Goal: Navigation & Orientation: Find specific page/section

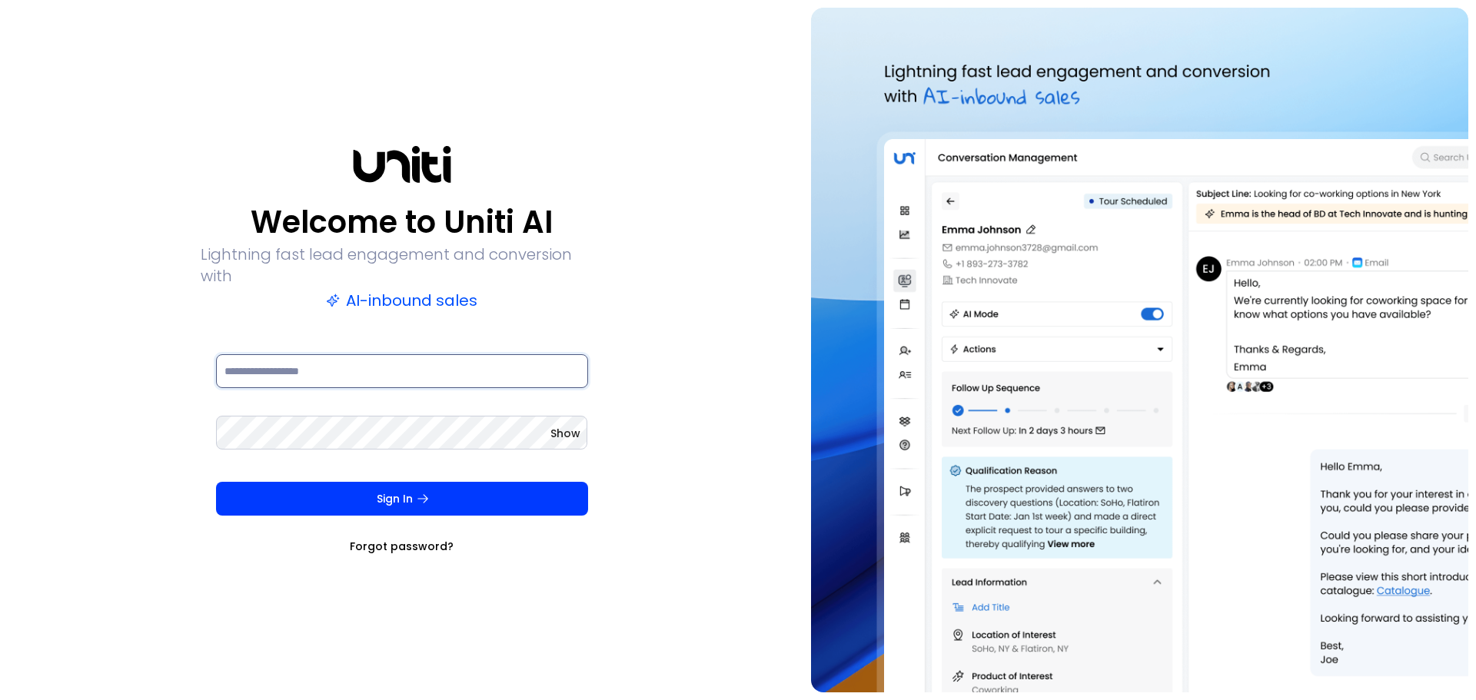
type input "**********"
click at [566, 426] on span "Show" at bounding box center [565, 433] width 30 height 15
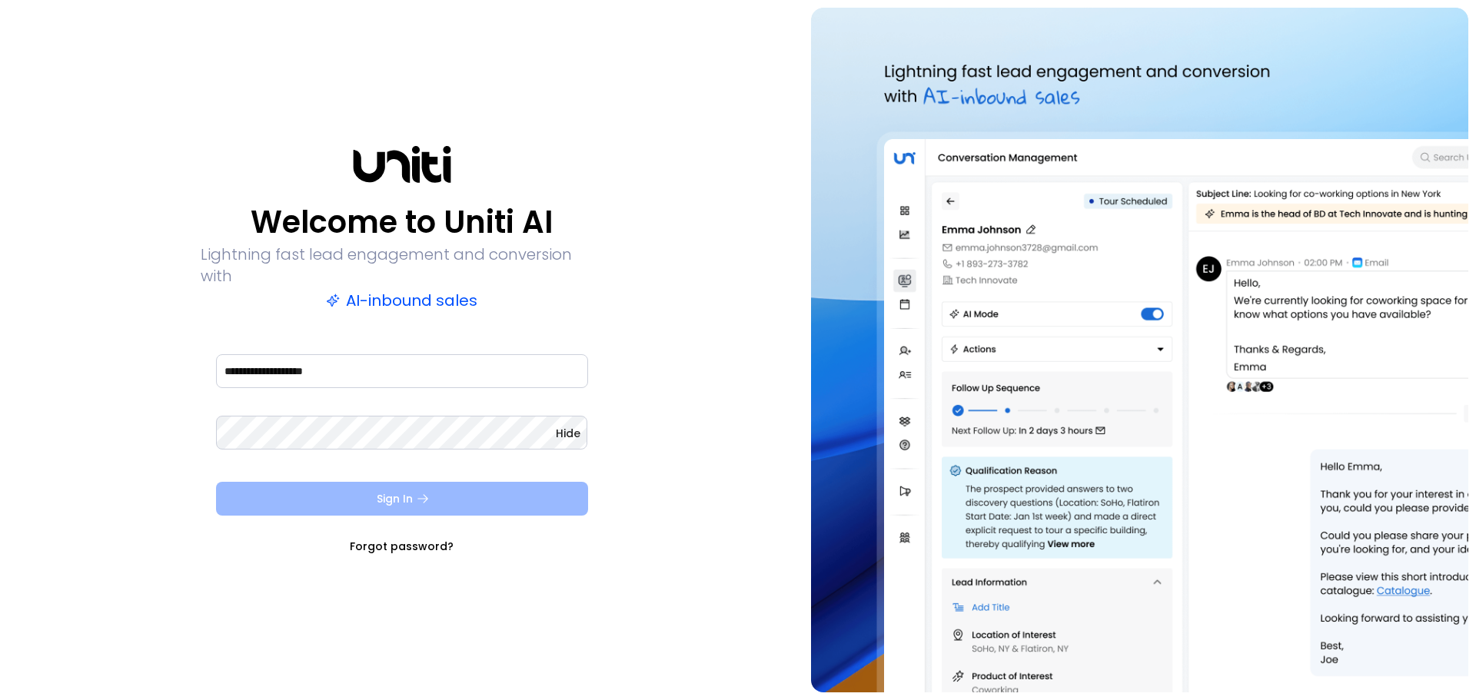
click at [504, 491] on button "Sign In" at bounding box center [402, 499] width 372 height 34
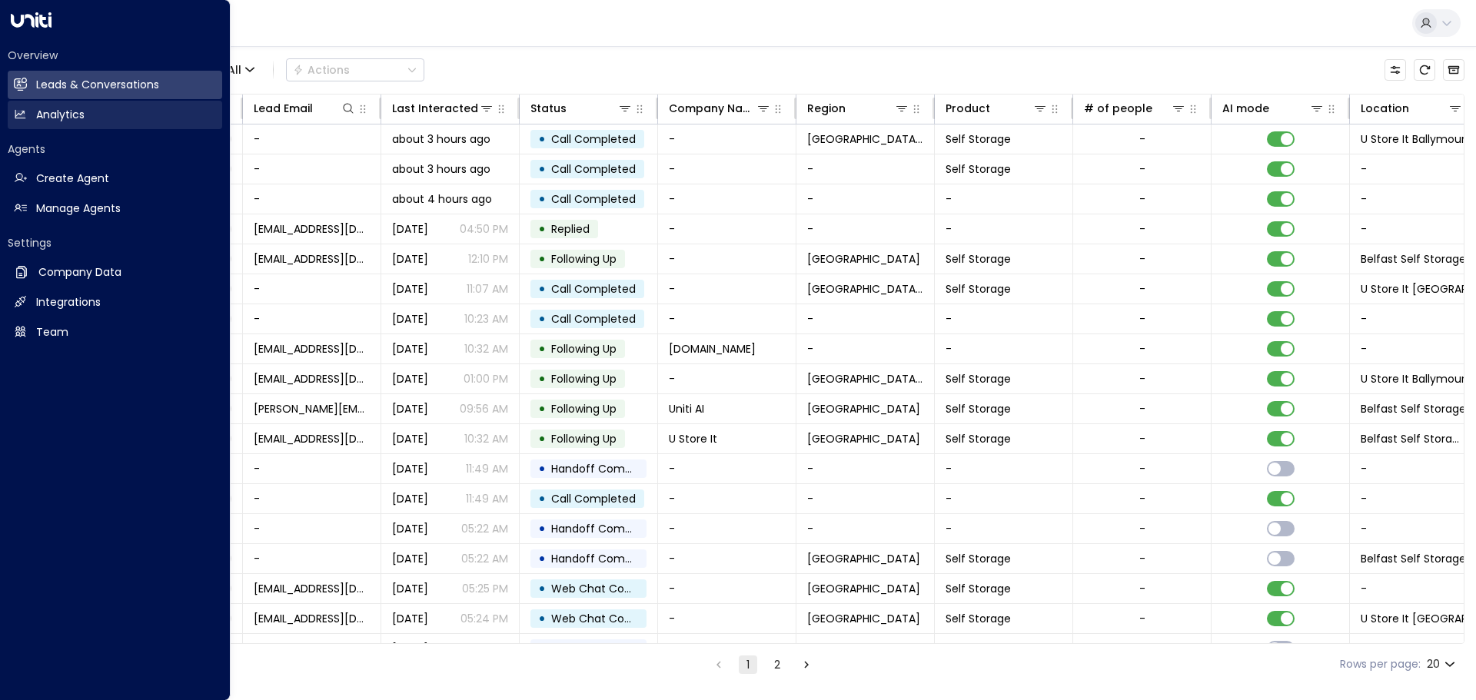
click at [68, 115] on h2 "Analytics" at bounding box center [60, 115] width 48 height 16
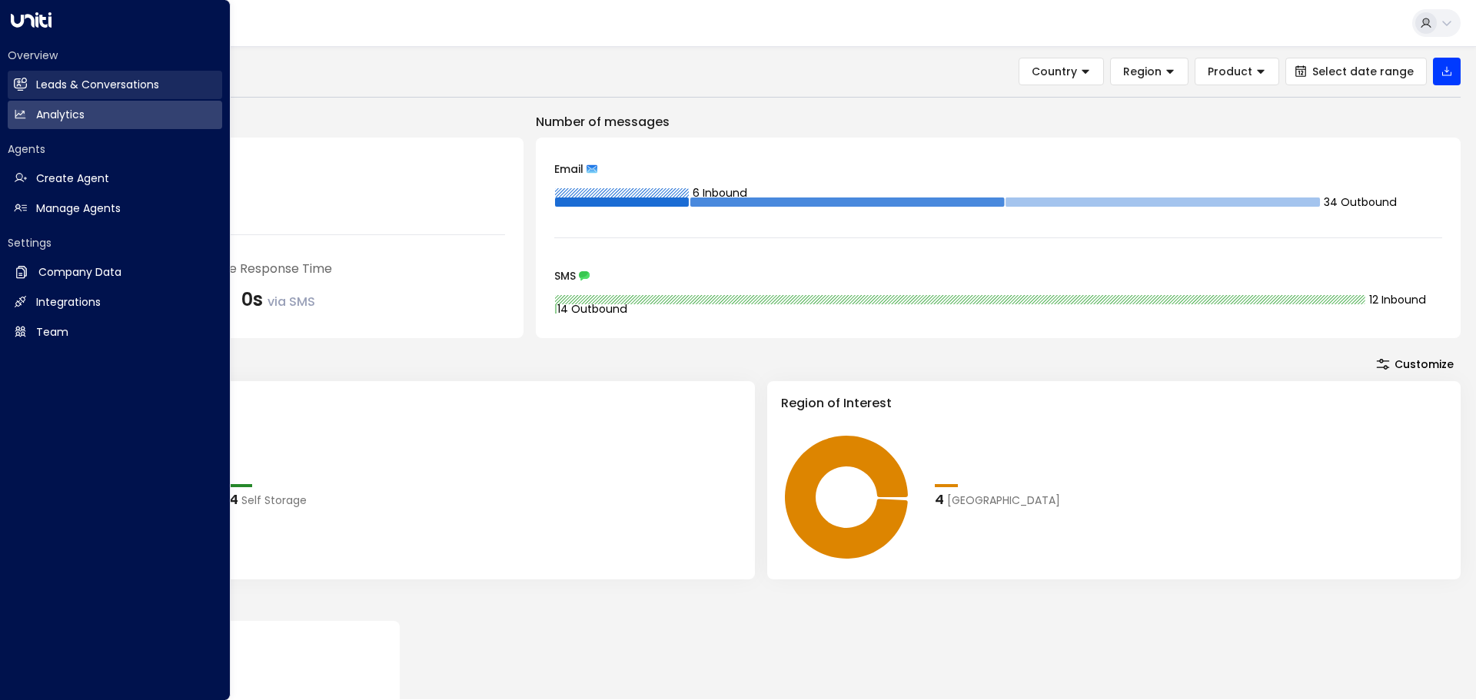
click at [68, 86] on h2 "Leads & Conversations" at bounding box center [97, 85] width 123 height 16
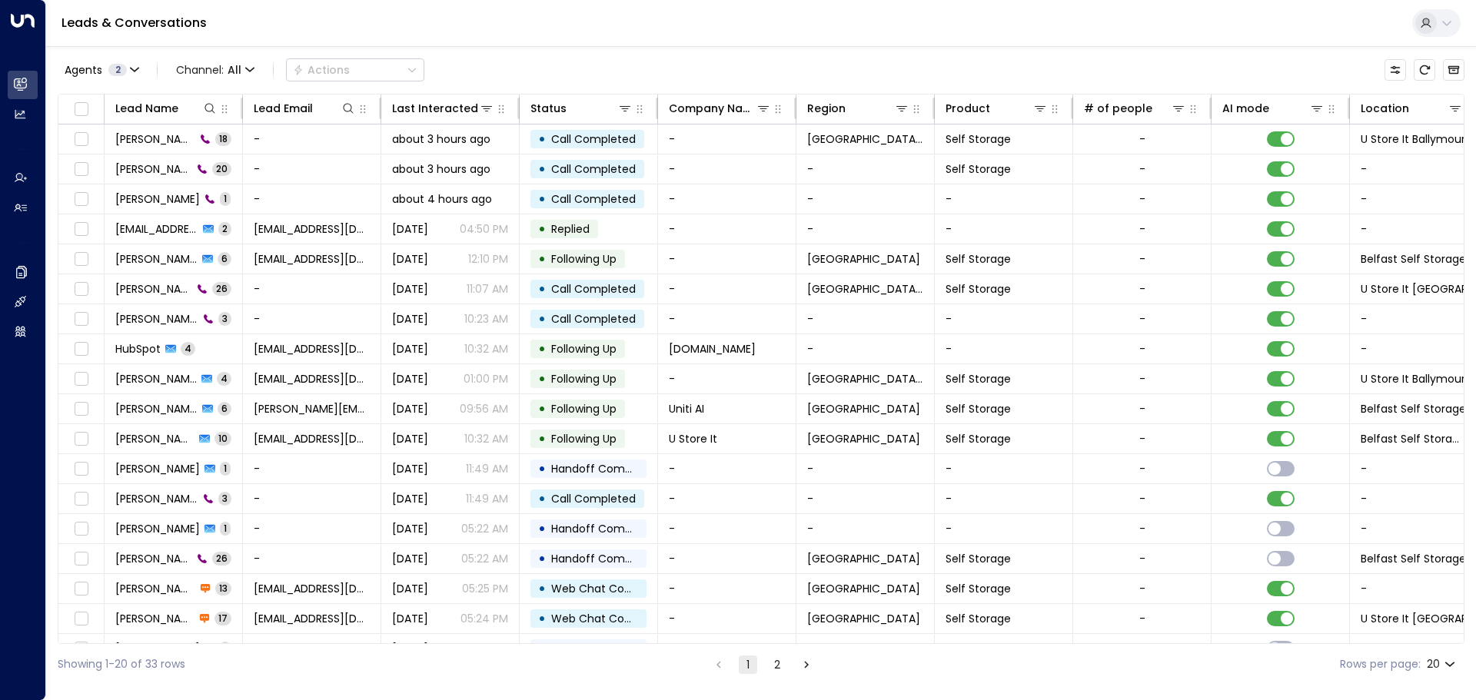
click at [333, 23] on div "Leads & Conversations" at bounding box center [761, 23] width 1430 height 47
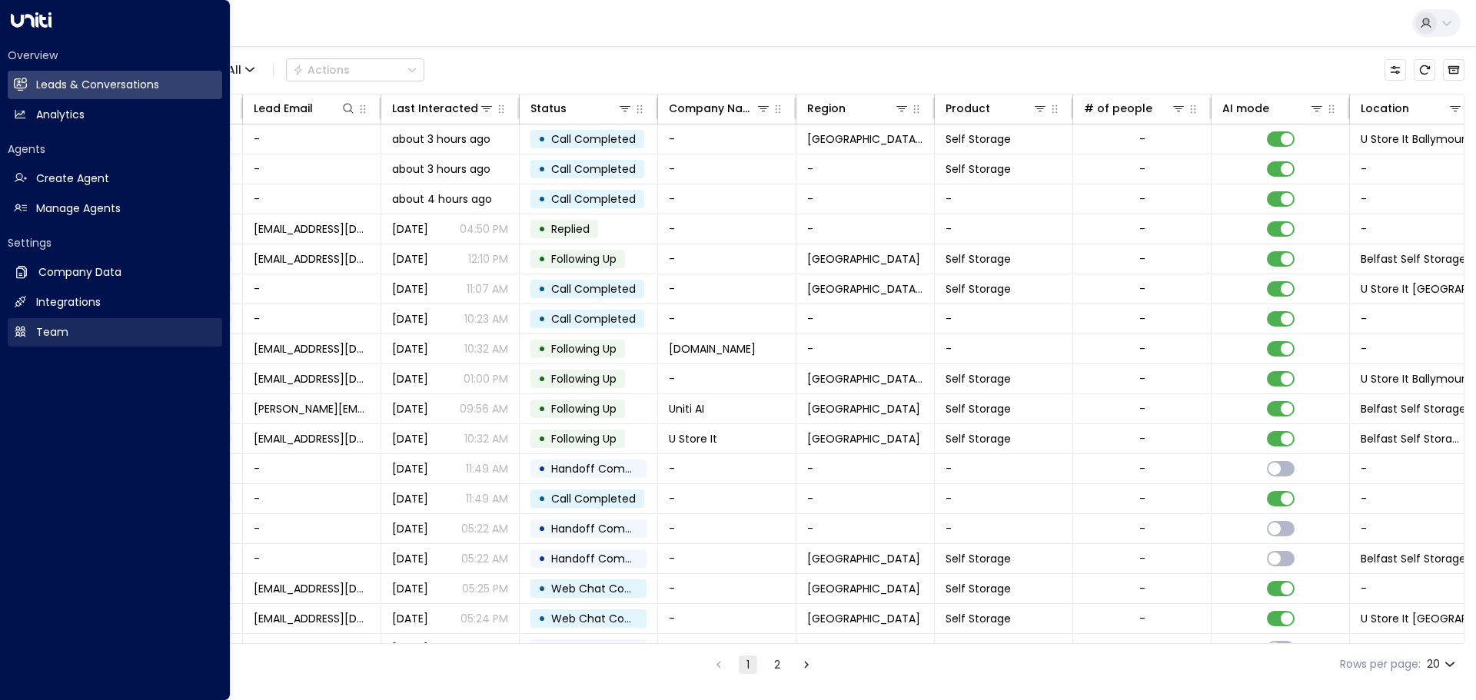
click at [57, 335] on h2 "Team" at bounding box center [52, 332] width 32 height 16
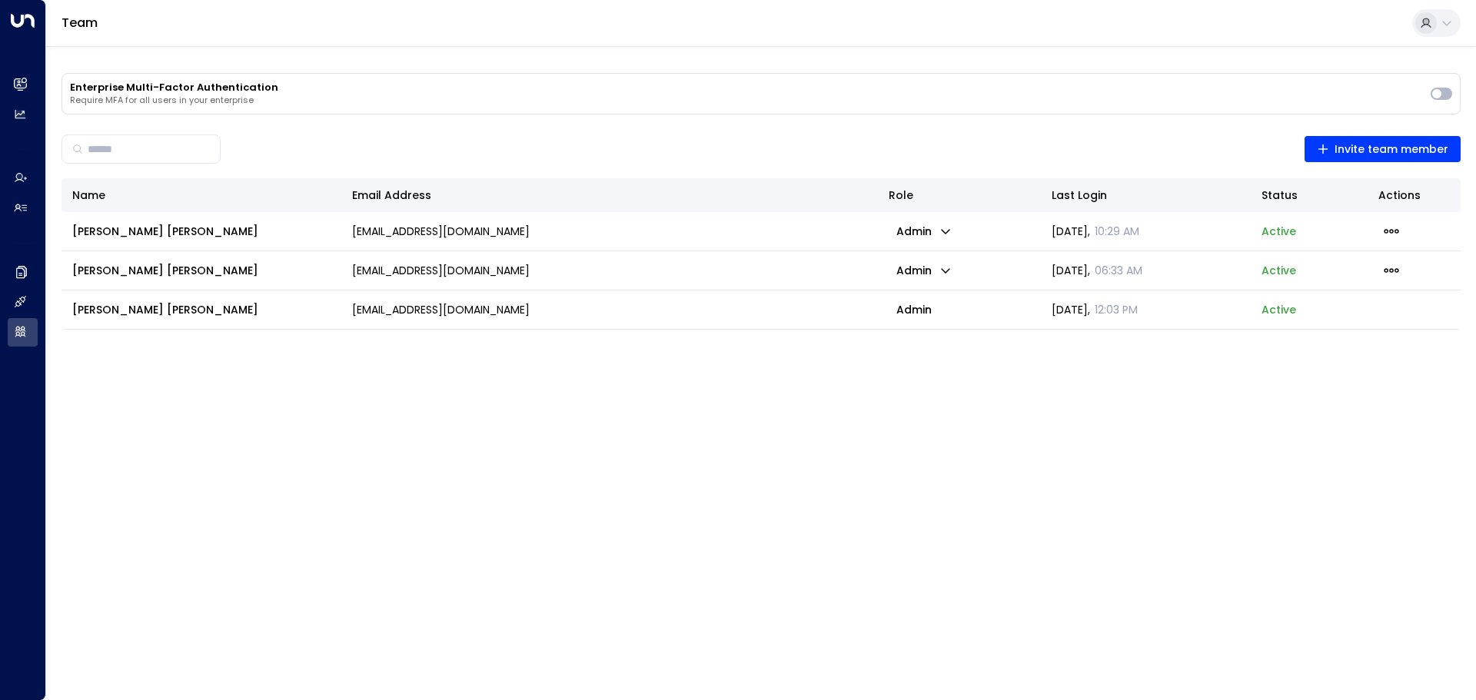
click at [357, 341] on html "Overview Leads & Conversations Leads & Conversations Analytics Analytics Agents…" at bounding box center [738, 170] width 1476 height 341
click at [948, 267] on icon "button" at bounding box center [945, 270] width 12 height 12
click at [948, 267] on div at bounding box center [738, 350] width 1476 height 700
click at [949, 230] on icon "button" at bounding box center [945, 231] width 9 height 5
click at [949, 230] on div at bounding box center [738, 350] width 1476 height 700
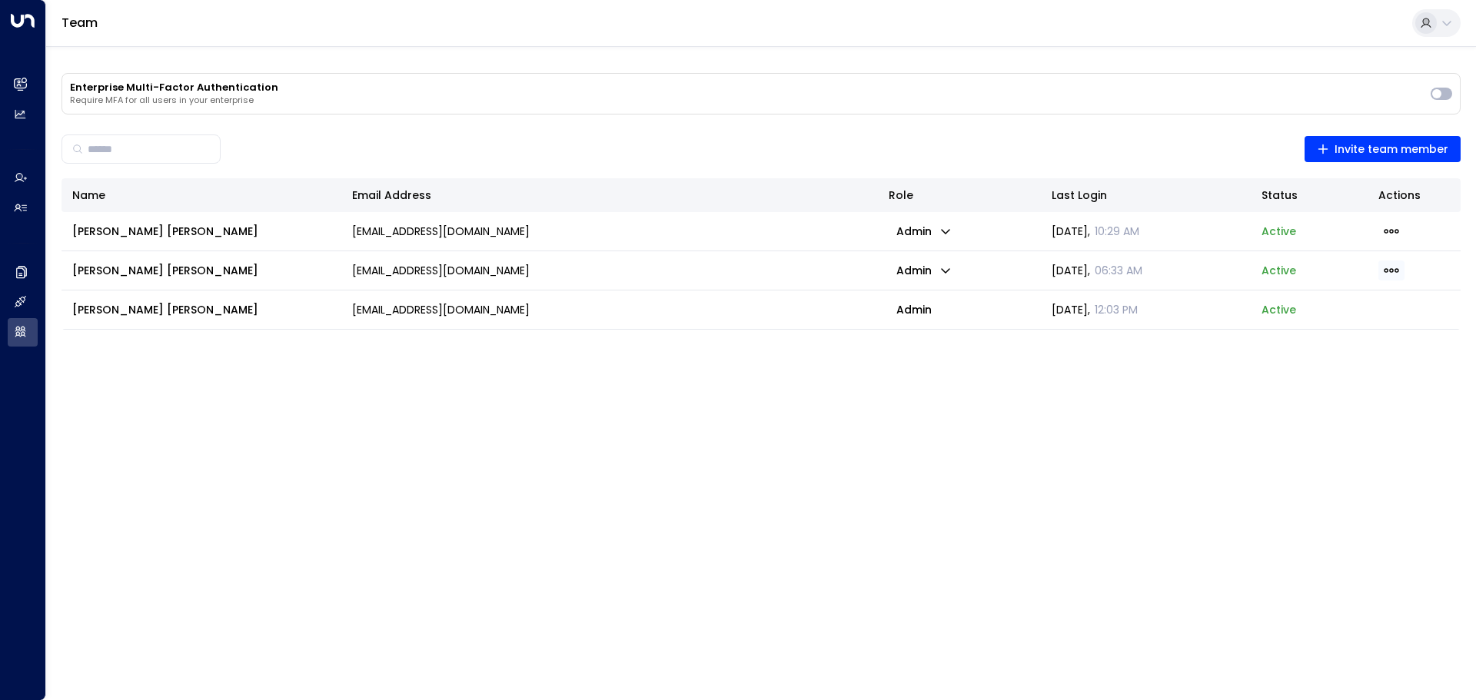
click at [1396, 266] on icon "button" at bounding box center [1391, 270] width 17 height 17
click at [1396, 267] on div at bounding box center [738, 350] width 1476 height 700
click at [1392, 230] on icon "button" at bounding box center [1391, 231] width 15 height 5
click at [1392, 230] on div at bounding box center [738, 350] width 1476 height 700
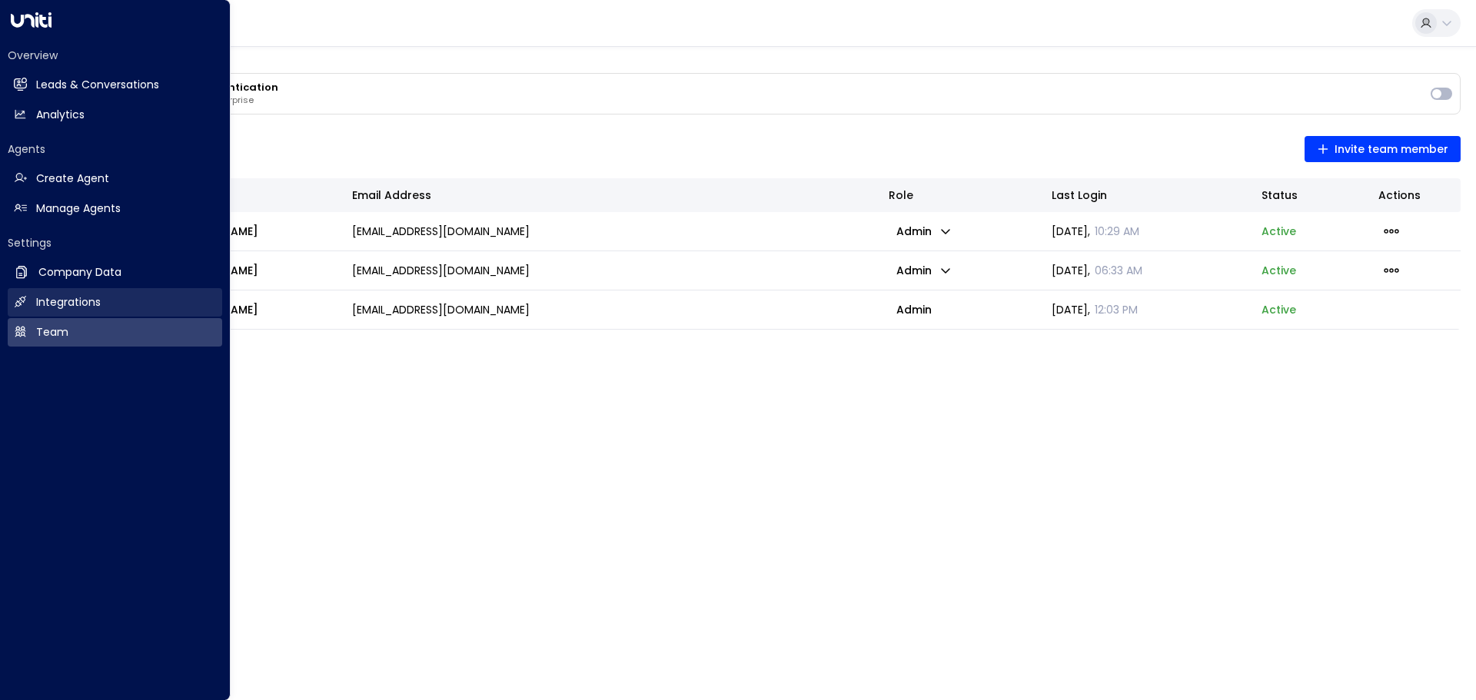
click at [55, 301] on h2 "Integrations" at bounding box center [68, 302] width 65 height 16
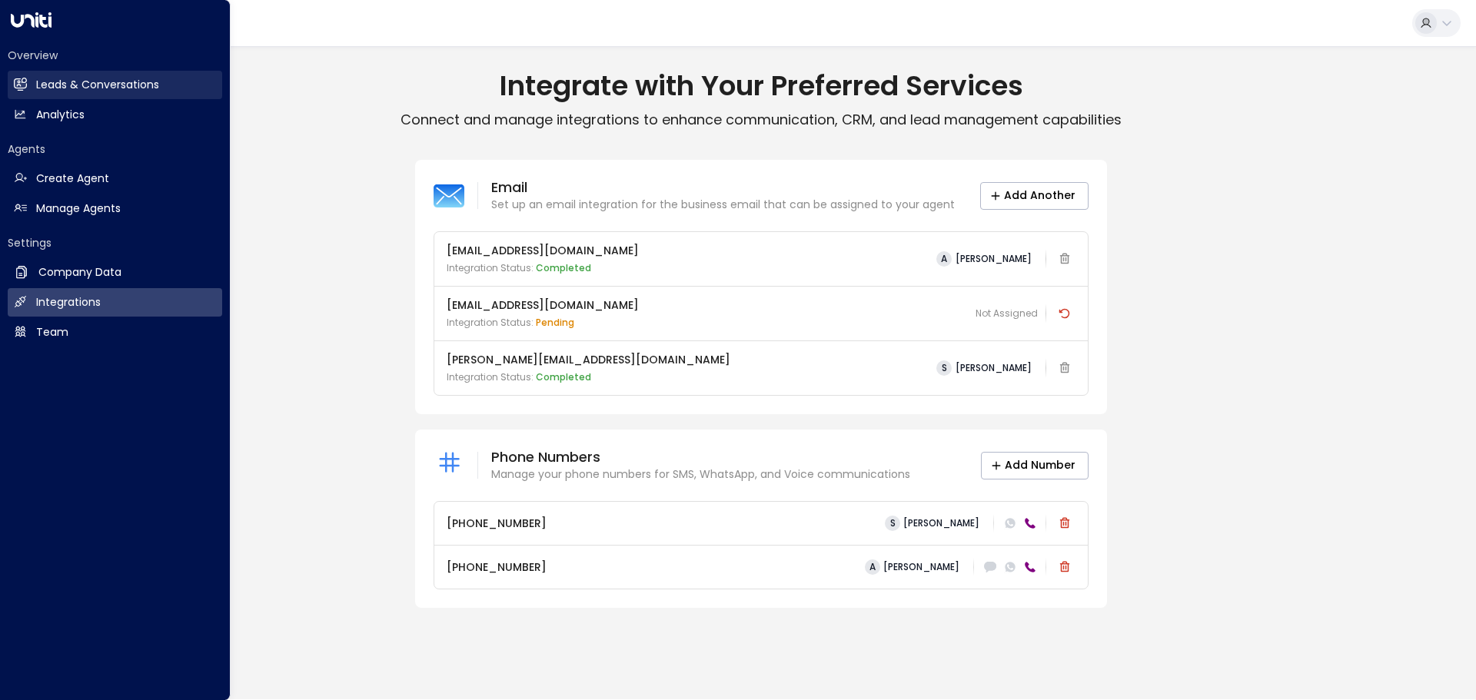
click at [45, 78] on h2 "Leads & Conversations" at bounding box center [97, 85] width 123 height 16
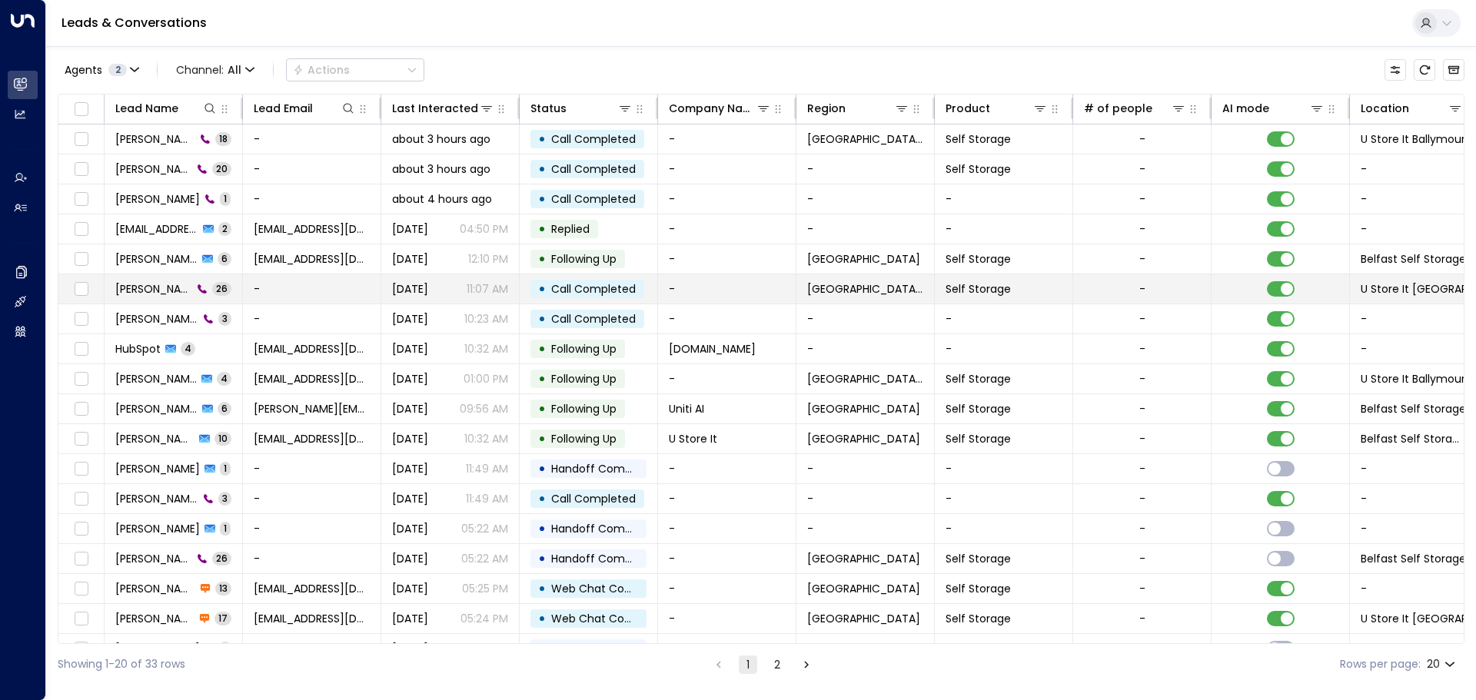
click at [212, 288] on span "26" at bounding box center [221, 288] width 19 height 13
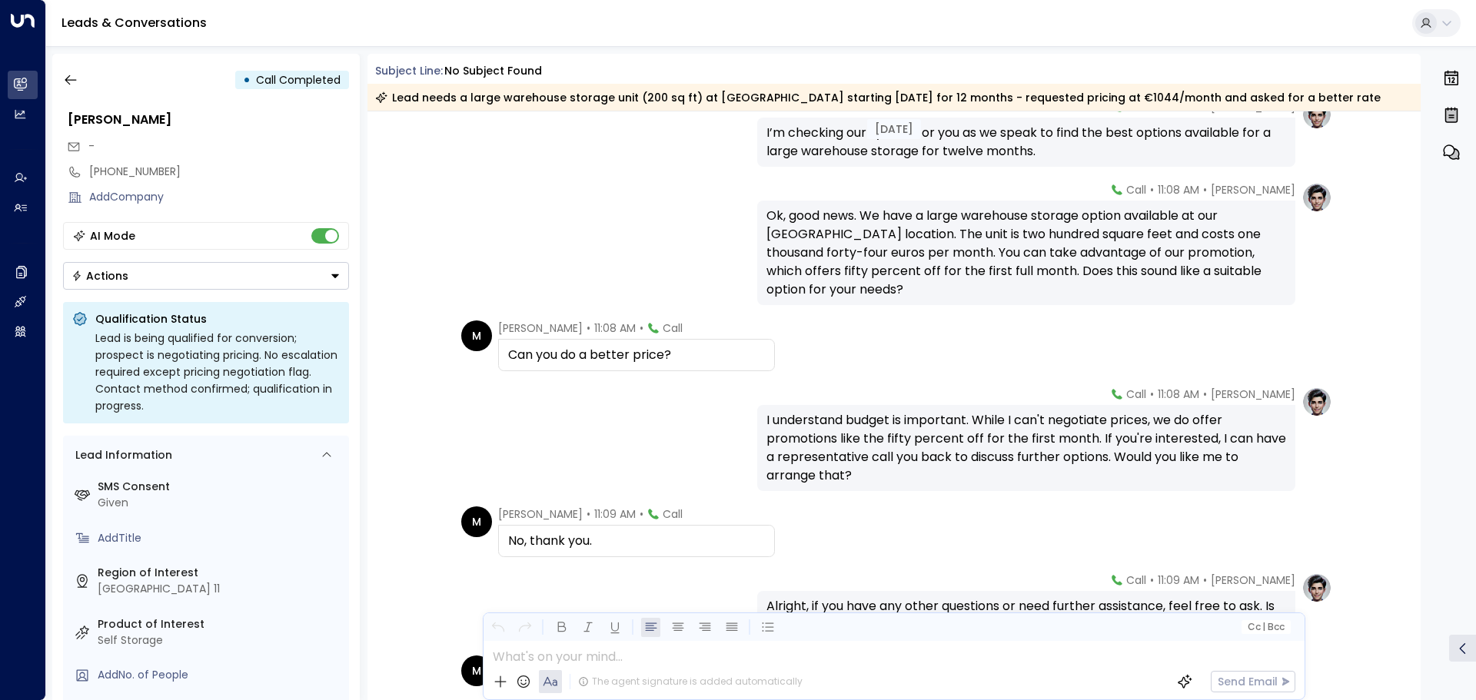
scroll to position [1343, 0]
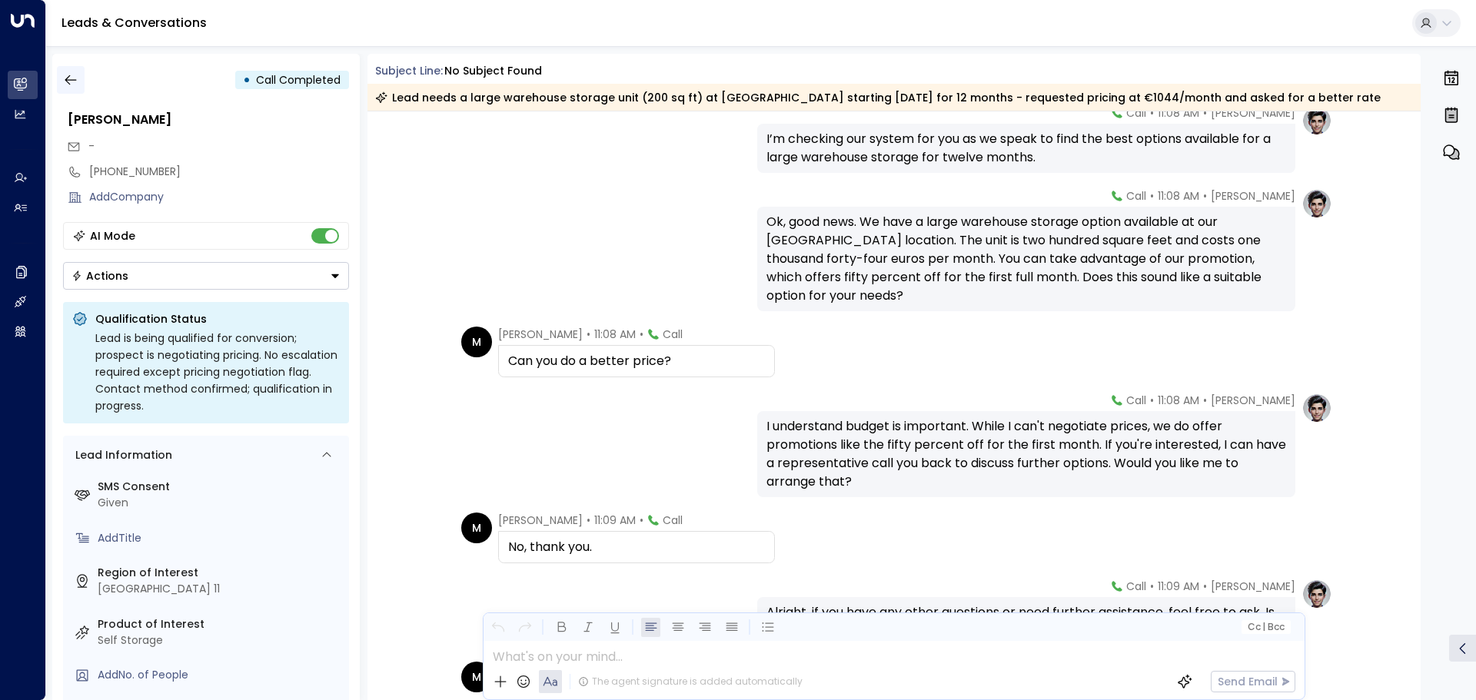
click at [70, 78] on icon "button" at bounding box center [70, 79] width 15 height 15
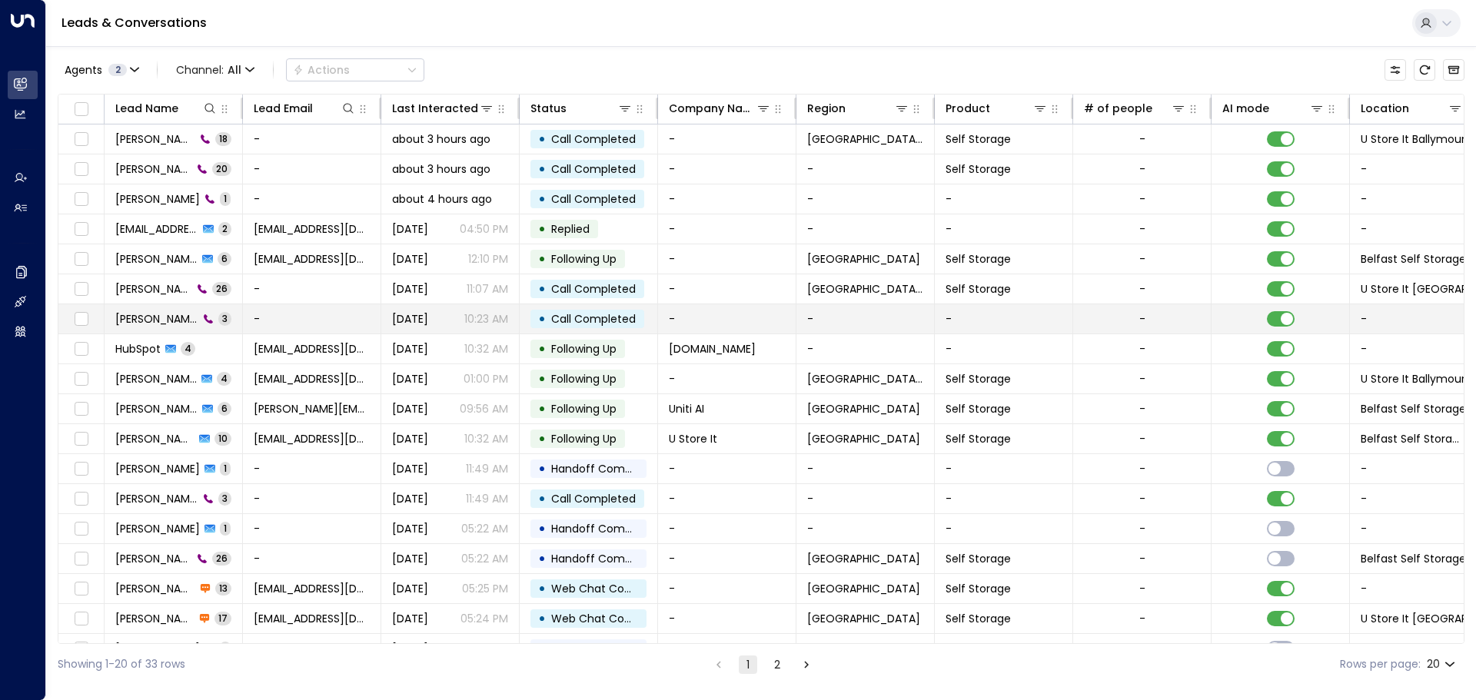
click at [218, 317] on span "3" at bounding box center [224, 318] width 13 height 13
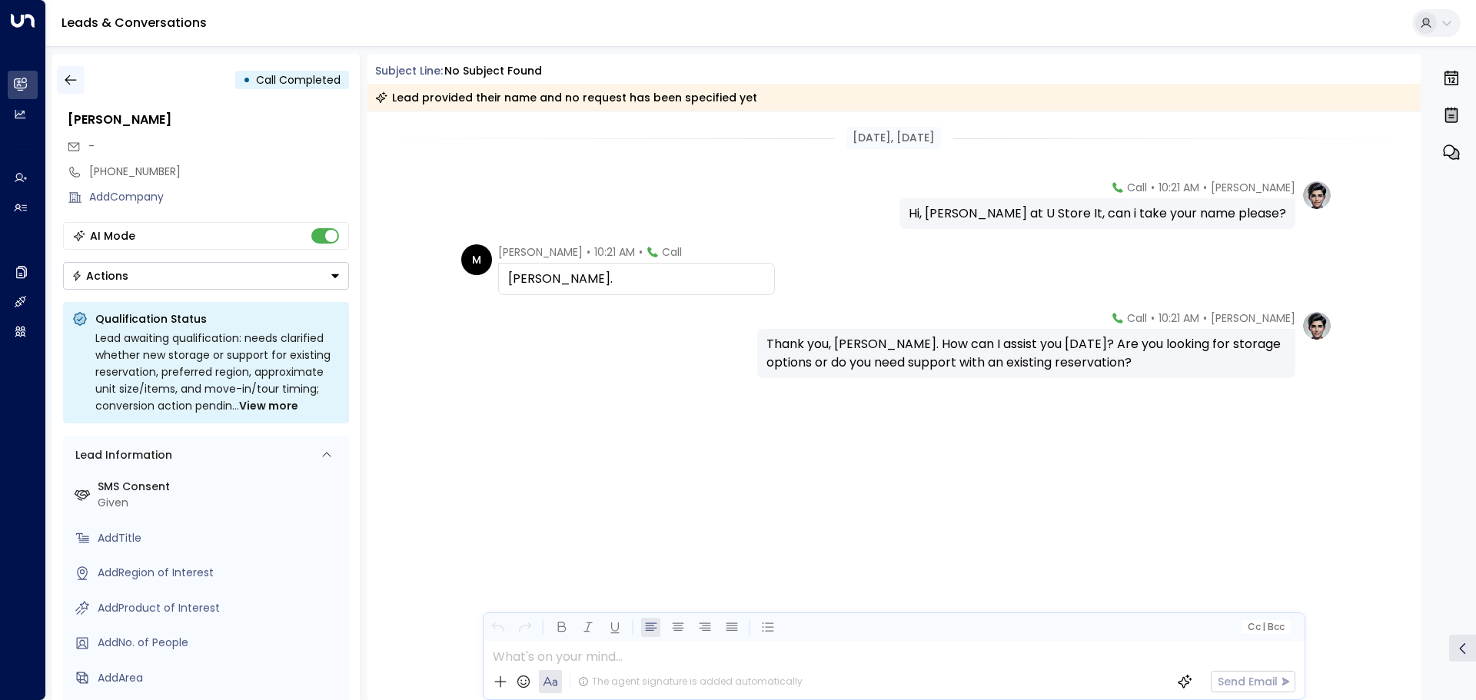
click at [68, 77] on icon "button" at bounding box center [71, 80] width 12 height 10
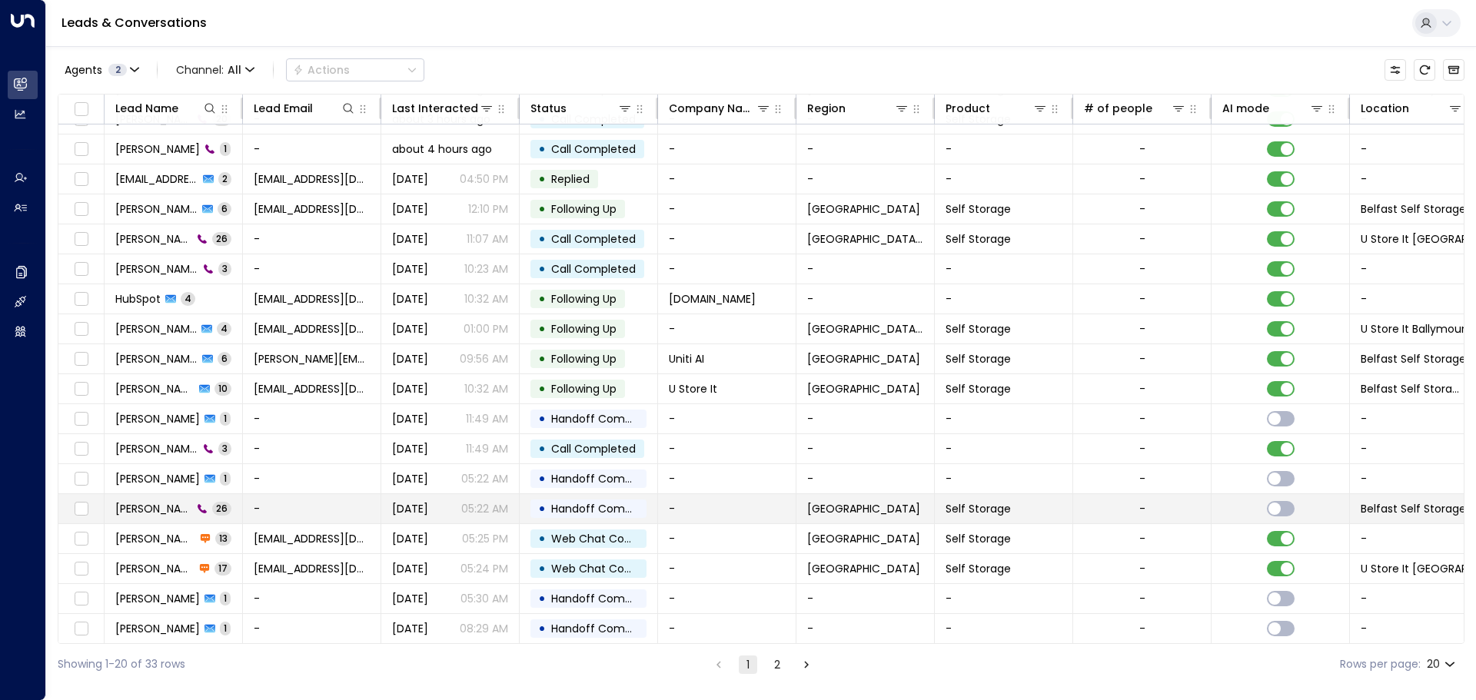
scroll to position [85, 0]
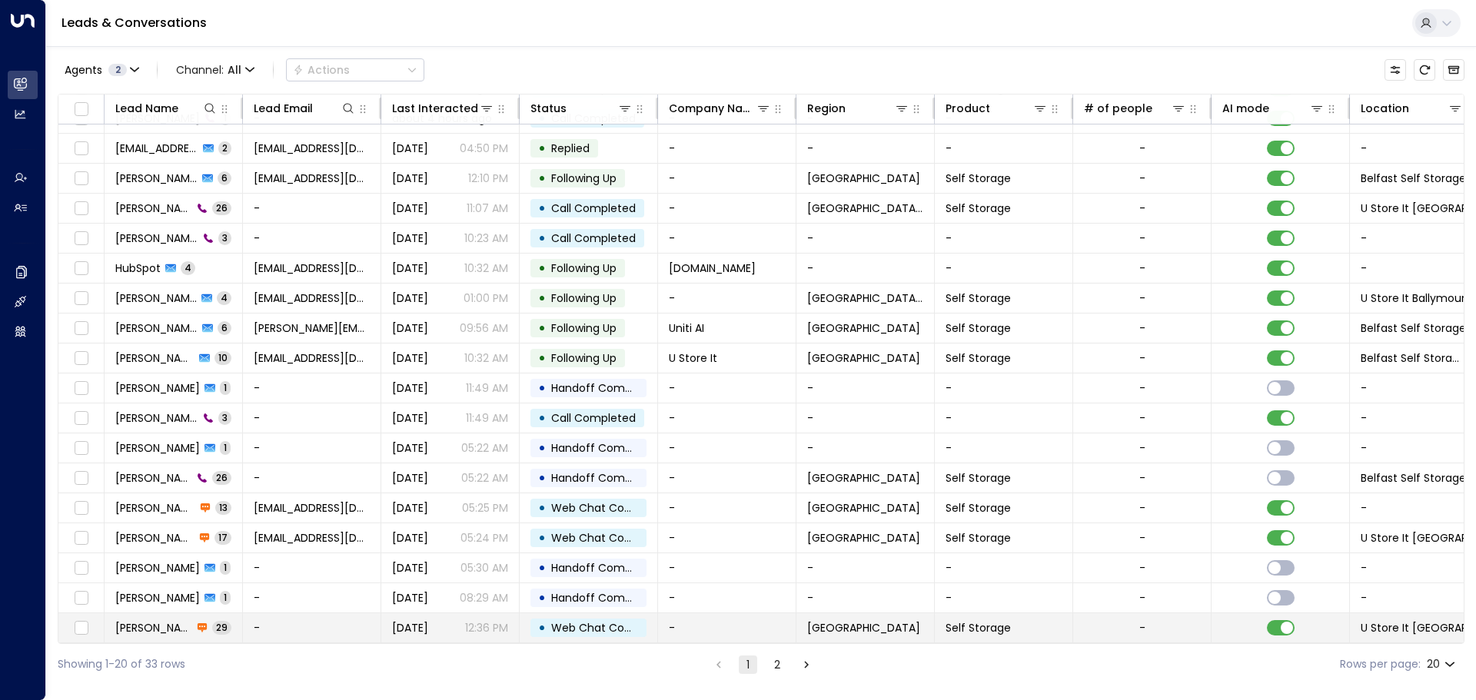
click at [135, 620] on span "Gerard" at bounding box center [153, 627] width 77 height 15
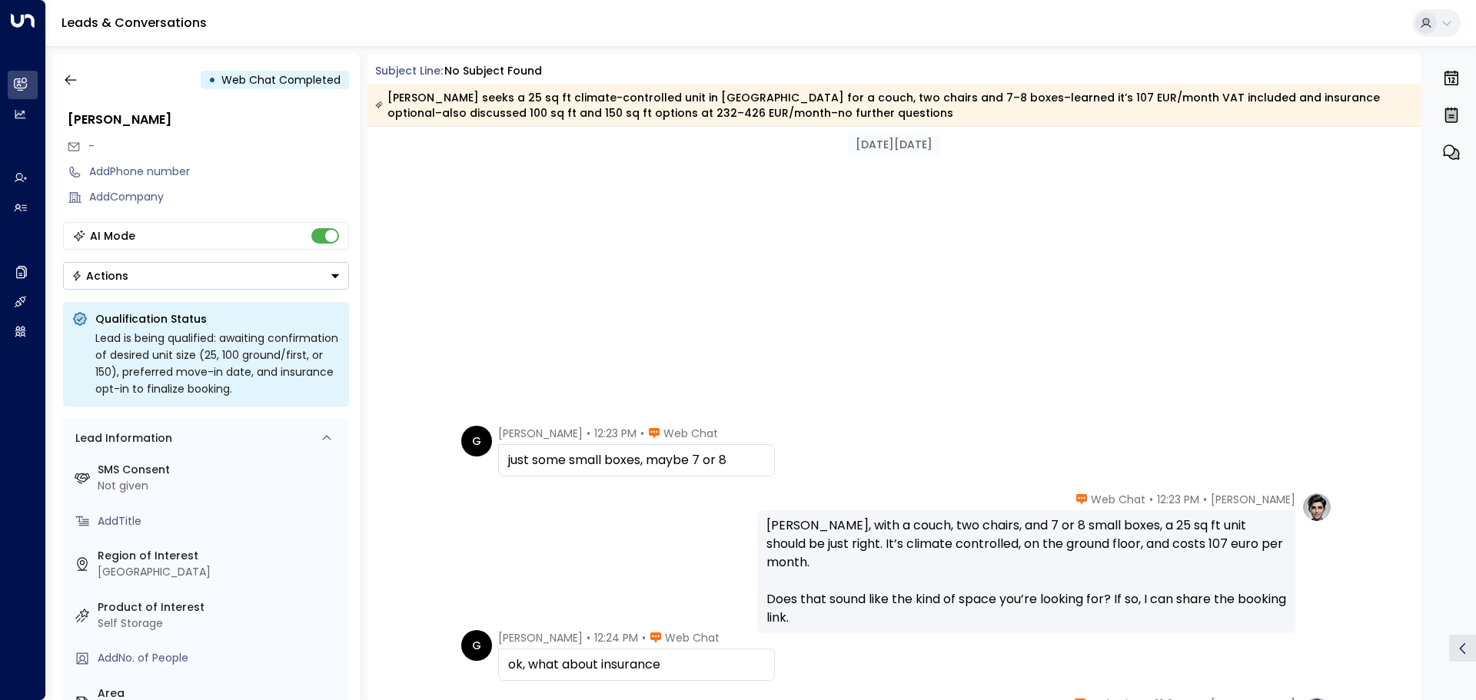
scroll to position [695, 0]
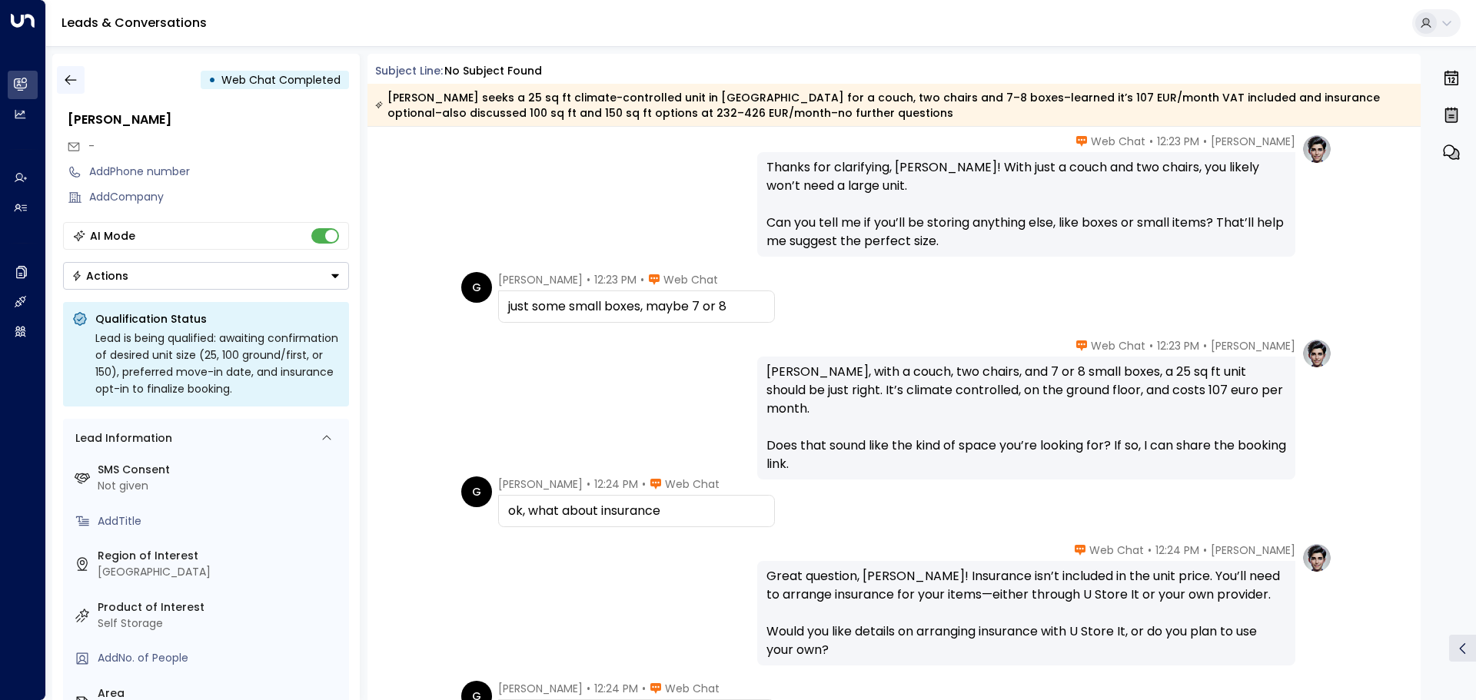
click at [71, 75] on icon "button" at bounding box center [70, 79] width 15 height 15
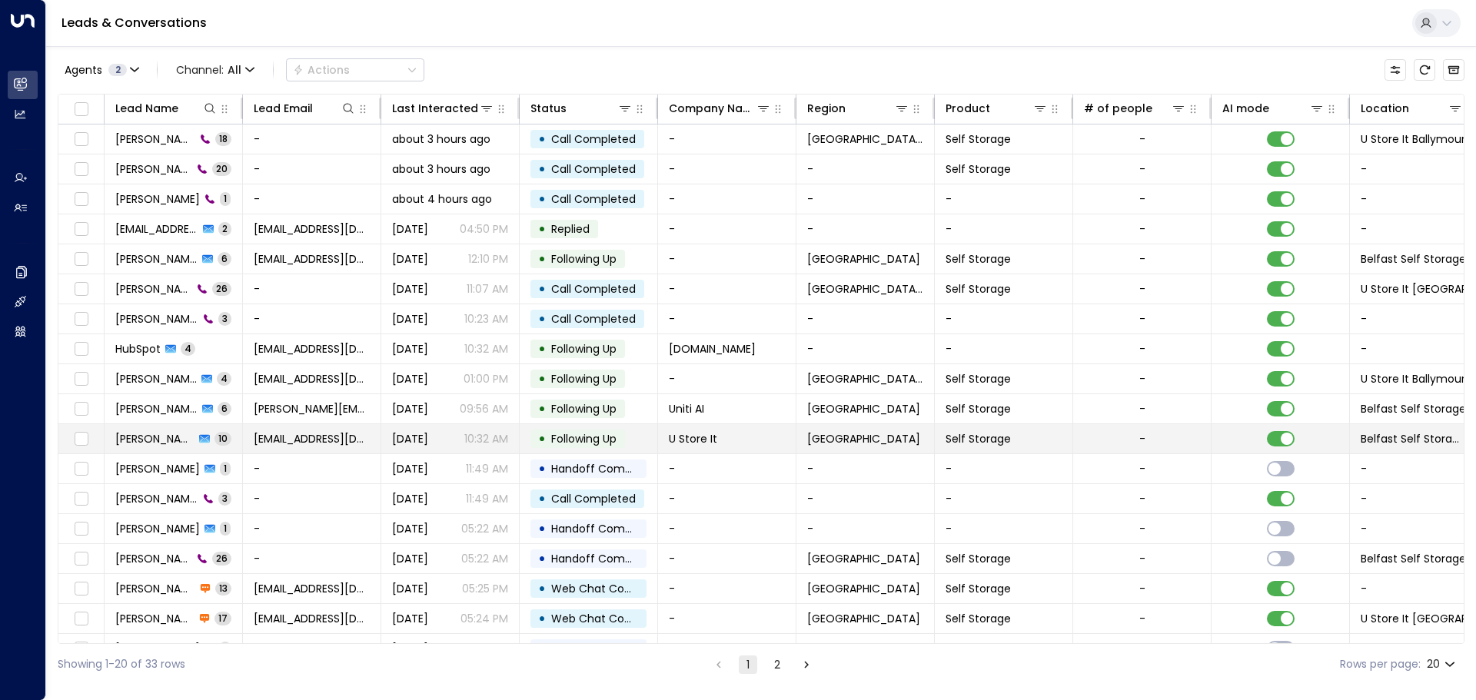
click at [223, 438] on span "10" at bounding box center [222, 438] width 17 height 13
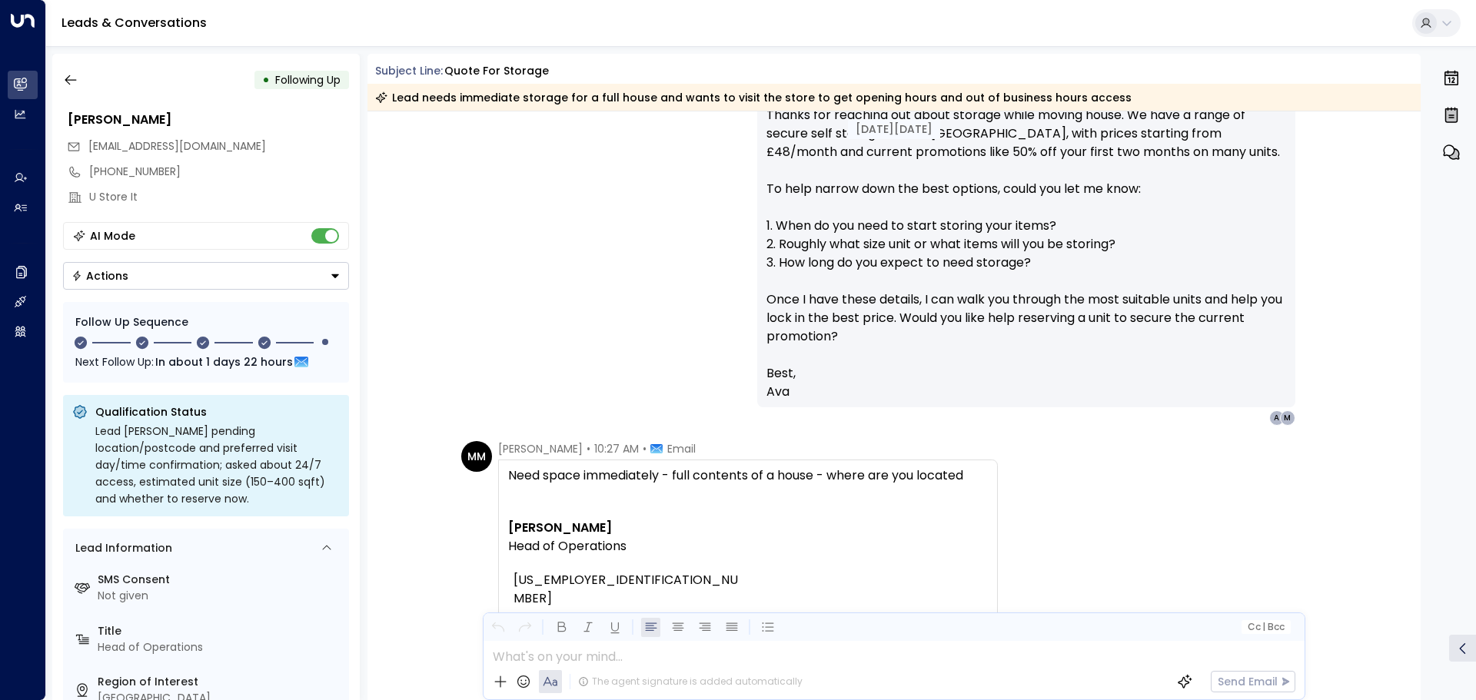
scroll to position [460, 0]
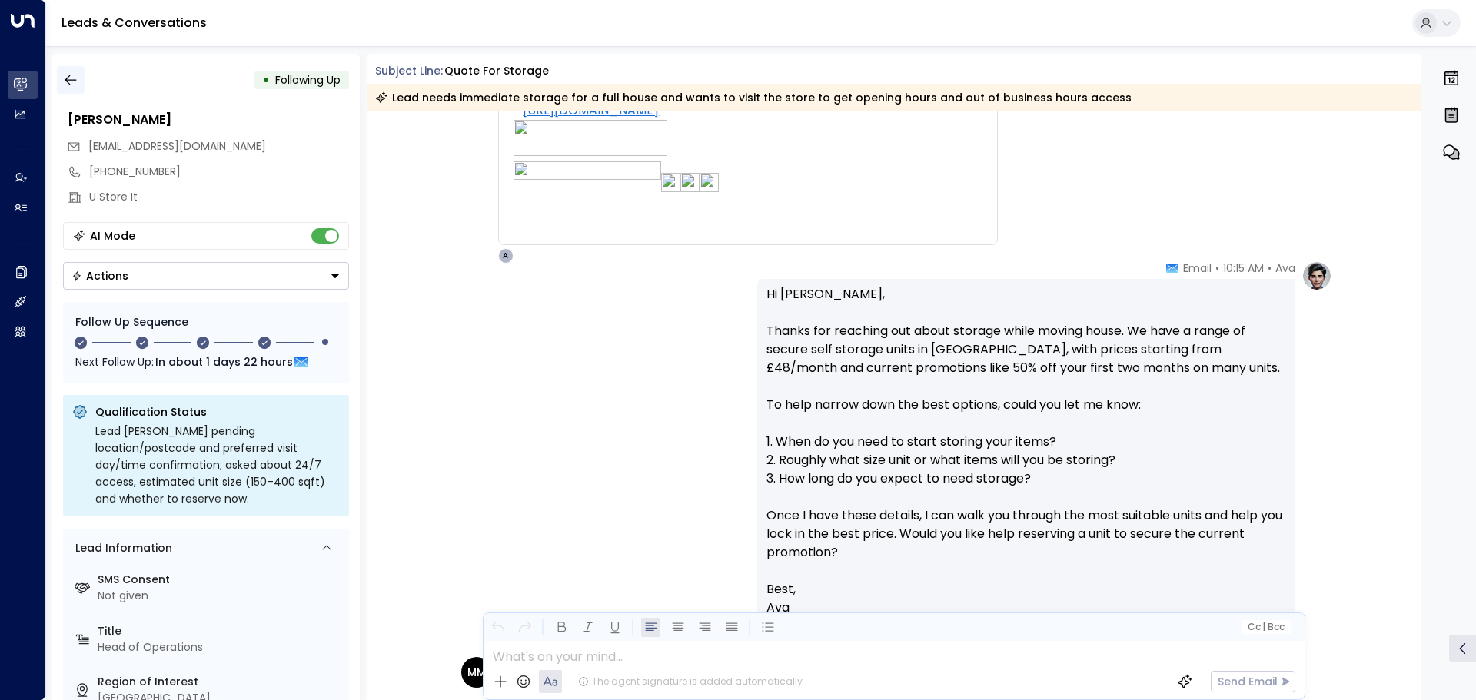
click at [67, 78] on icon "button" at bounding box center [71, 80] width 12 height 10
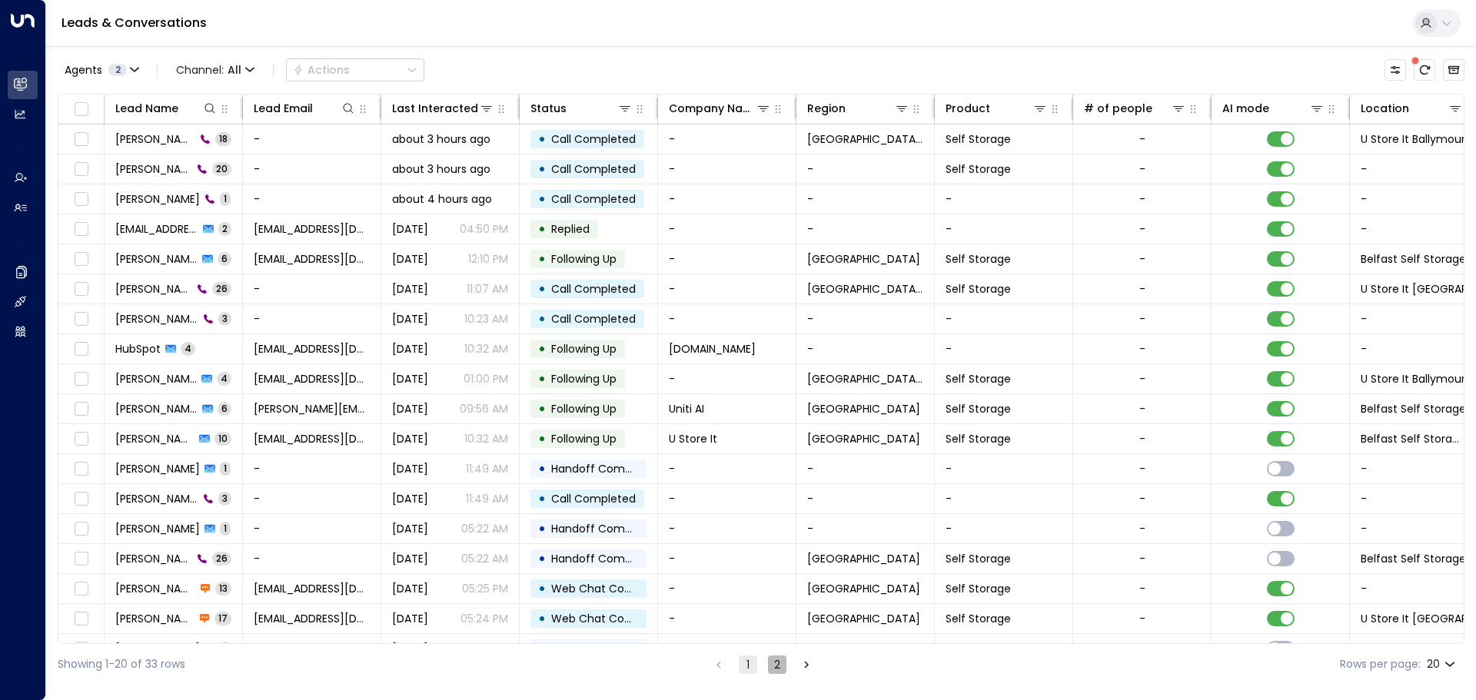
click at [776, 666] on button "2" at bounding box center [777, 665] width 18 height 18
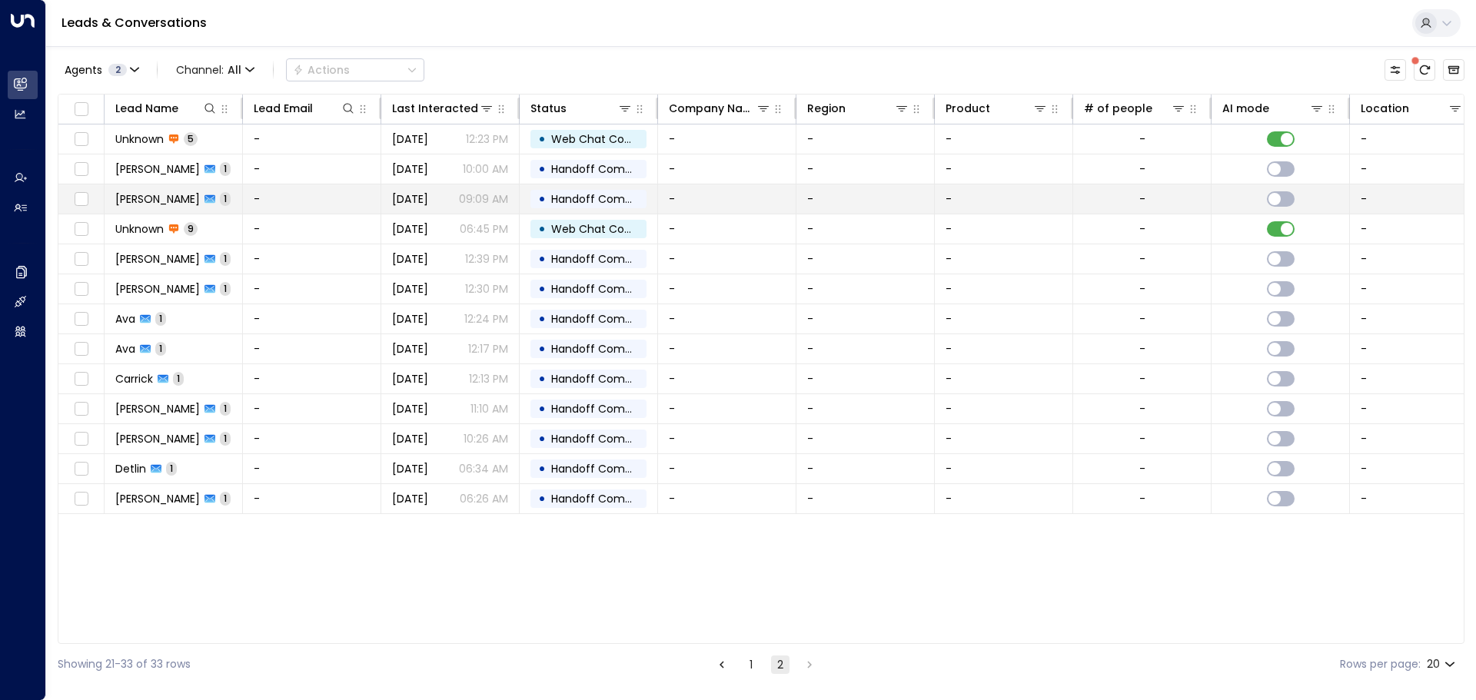
click at [121, 194] on span "Liam" at bounding box center [157, 198] width 85 height 15
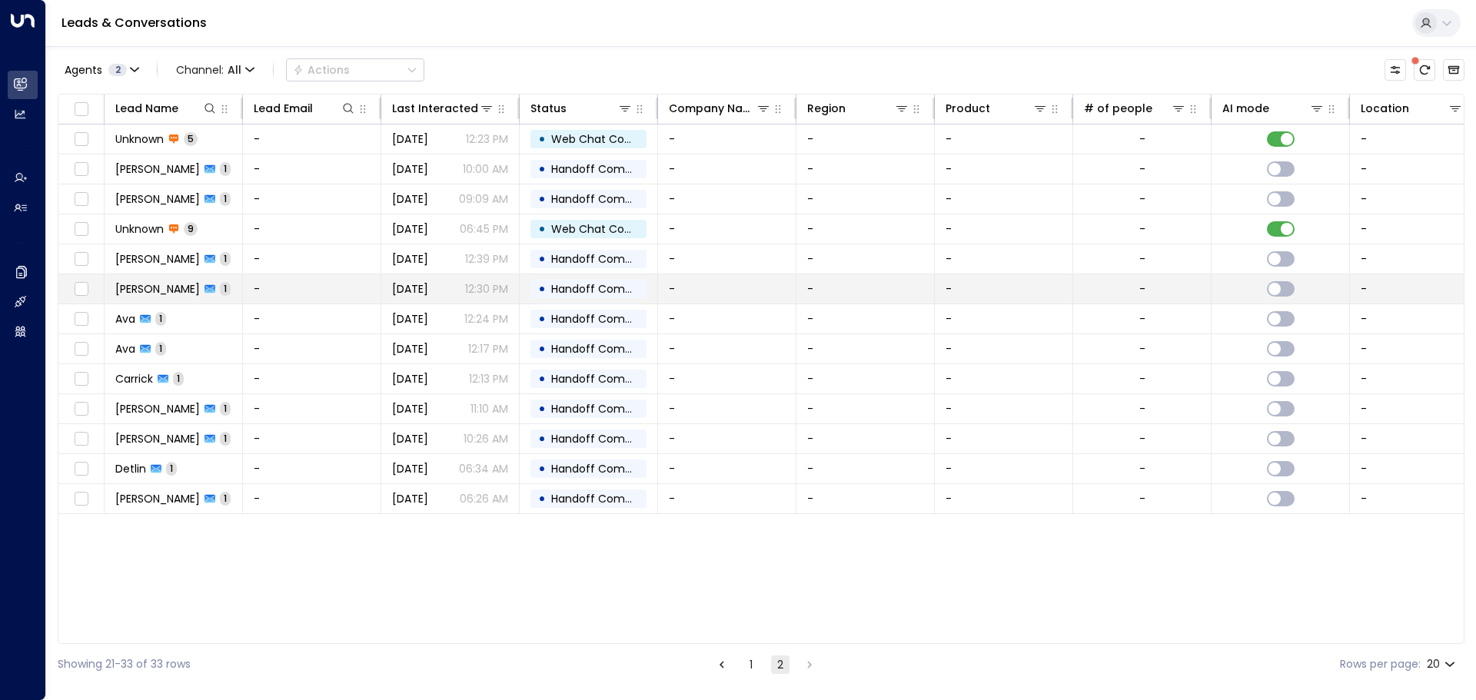
click at [161, 286] on span "Derek Carrick" at bounding box center [157, 288] width 85 height 15
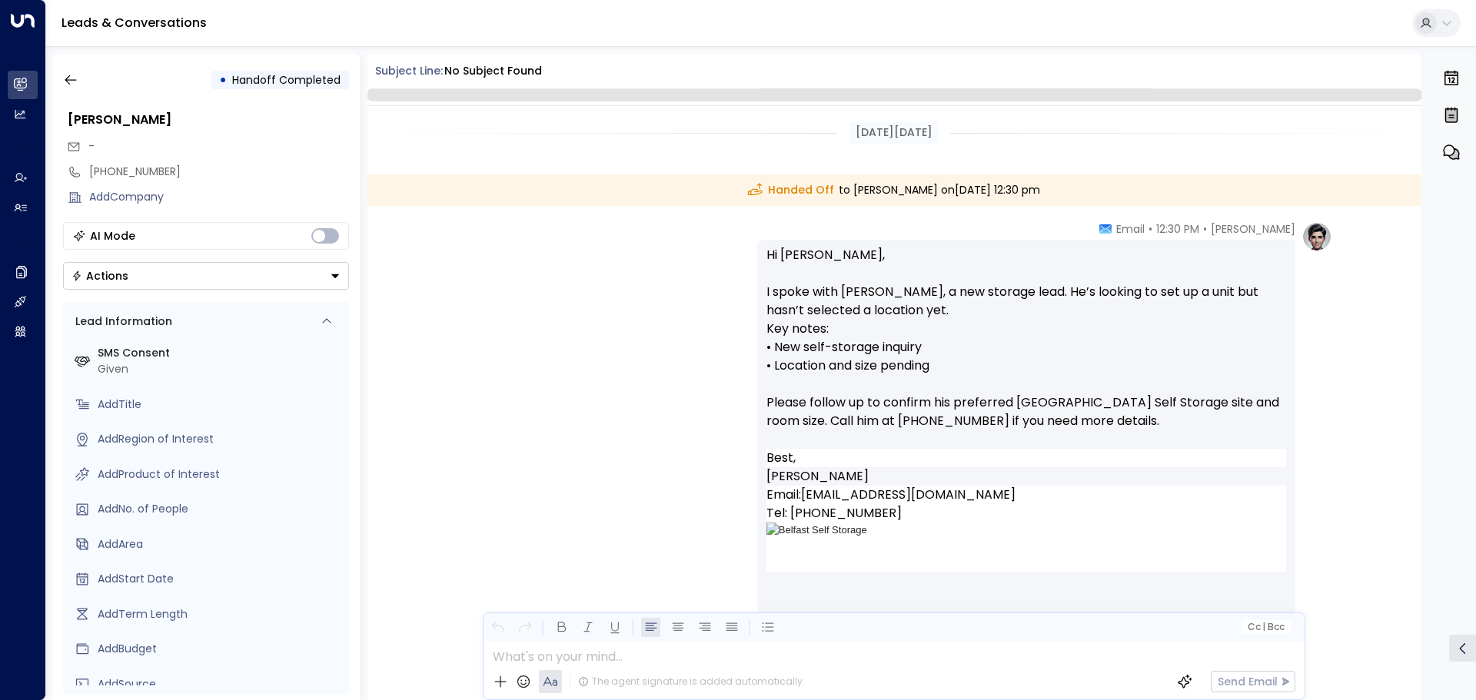
scroll to position [87, 0]
